Goal: Task Accomplishment & Management: Manage account settings

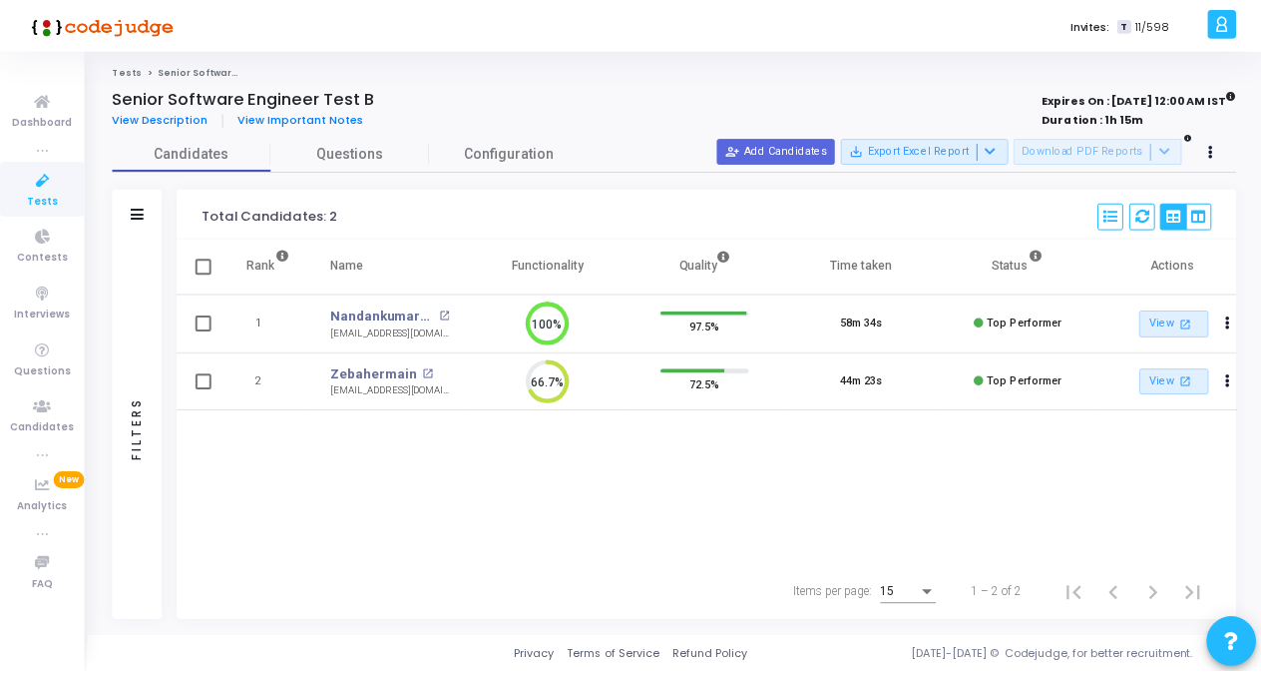
scroll to position [42, 50]
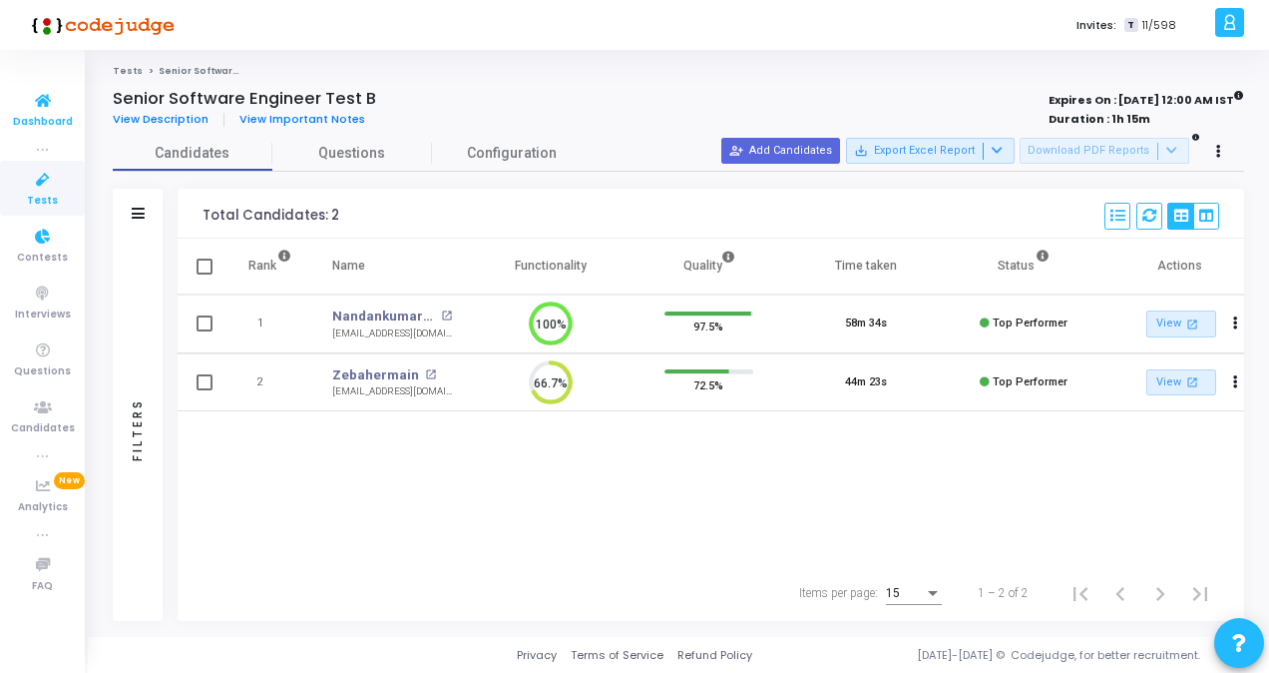
click at [40, 109] on icon at bounding box center [43, 101] width 42 height 25
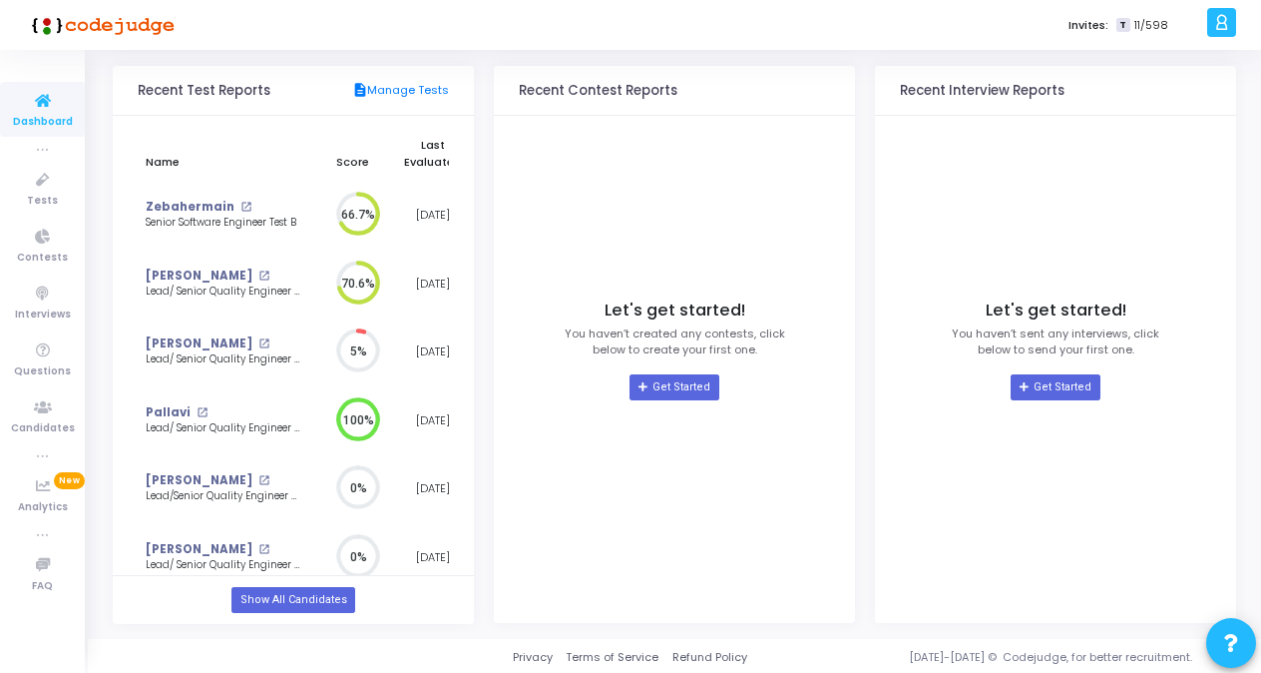
scroll to position [210, 0]
click at [310, 594] on link "Show All Candidates" at bounding box center [293, 599] width 123 height 26
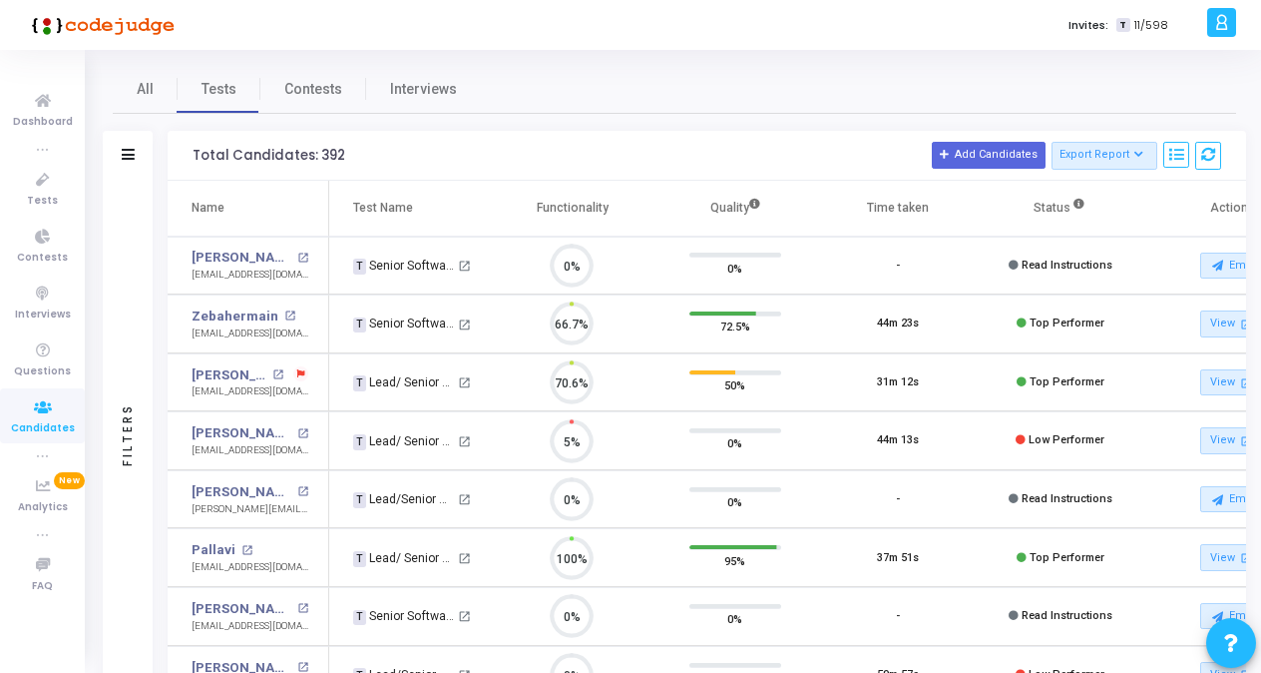
scroll to position [42, 50]
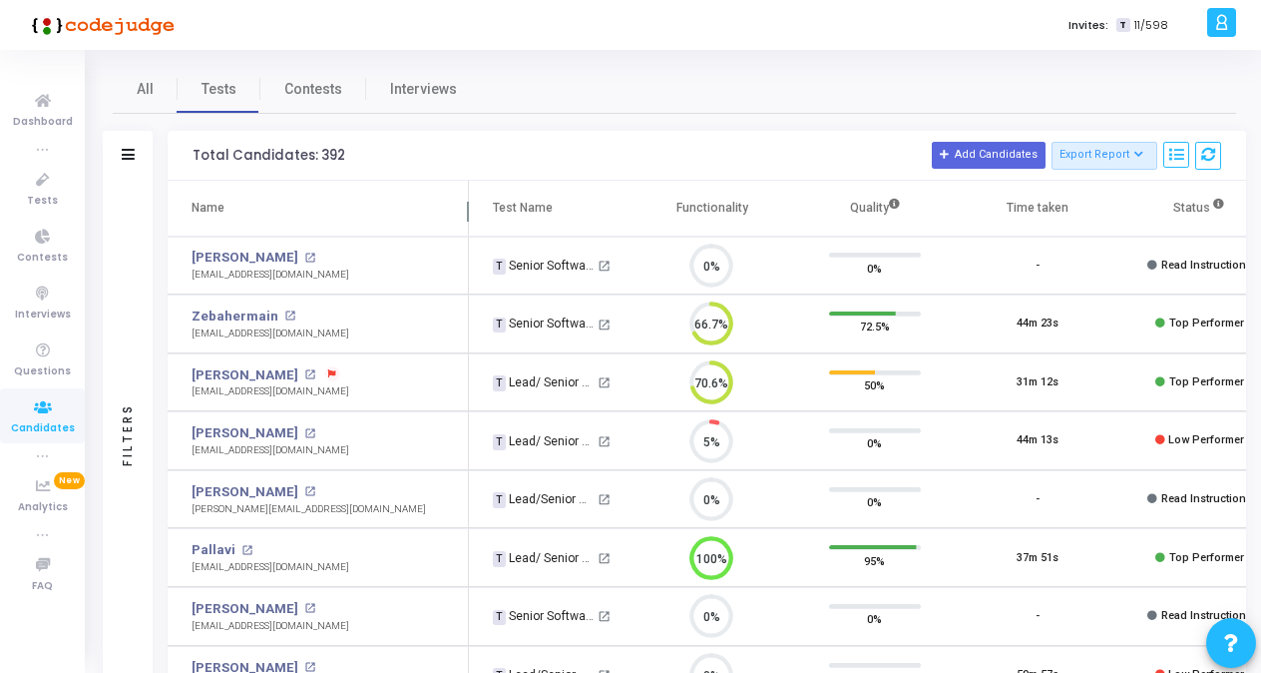
drag, startPoint x: 329, startPoint y: 198, endPoint x: 469, endPoint y: 202, distance: 139.8
click at [469, 202] on span at bounding box center [468, 216] width 20 height 40
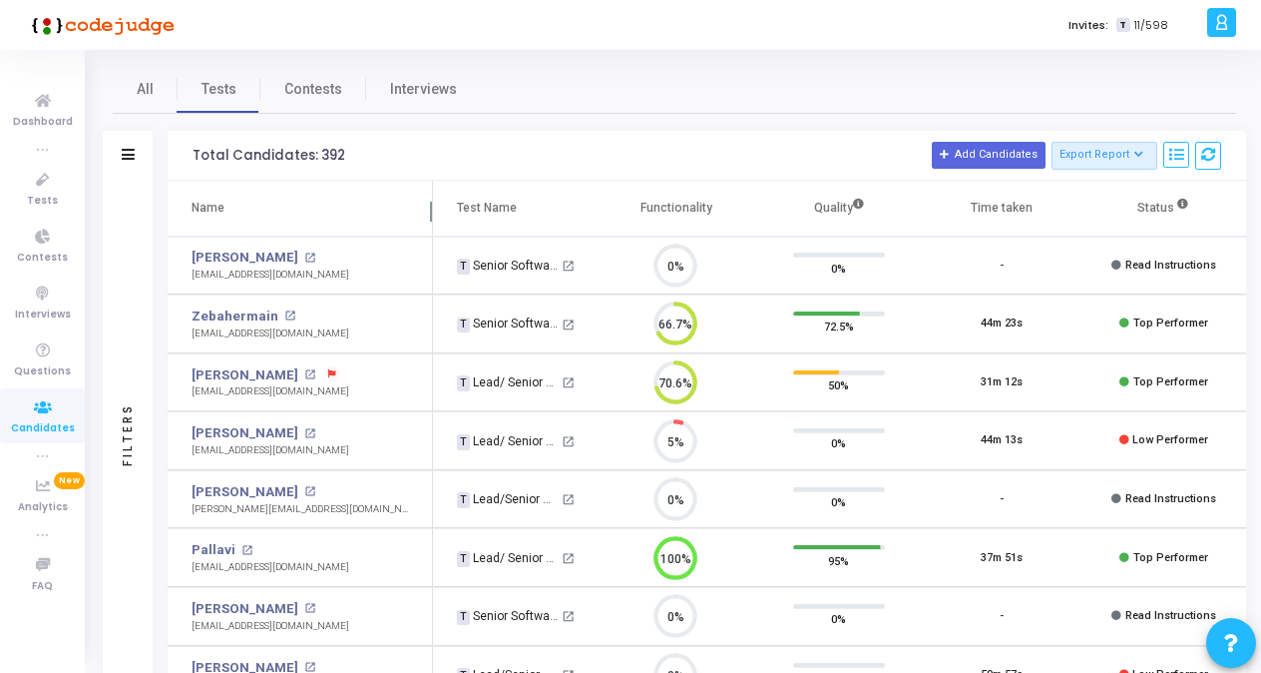
drag, startPoint x: 471, startPoint y: 199, endPoint x: 433, endPoint y: 209, distance: 39.2
click at [430, 209] on span at bounding box center [432, 216] width 20 height 40
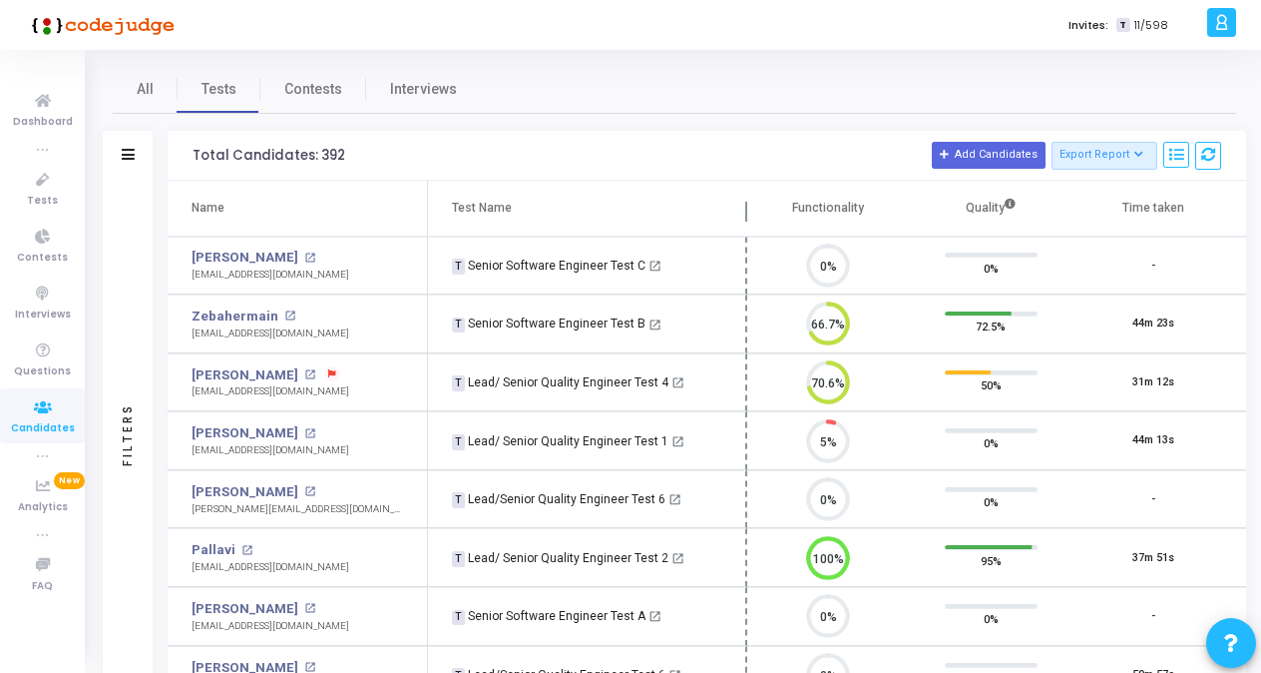
drag, startPoint x: 591, startPoint y: 202, endPoint x: 748, endPoint y: 210, distance: 157.9
click at [748, 210] on span at bounding box center [747, 216] width 20 height 40
